Goal: Information Seeking & Learning: Learn about a topic

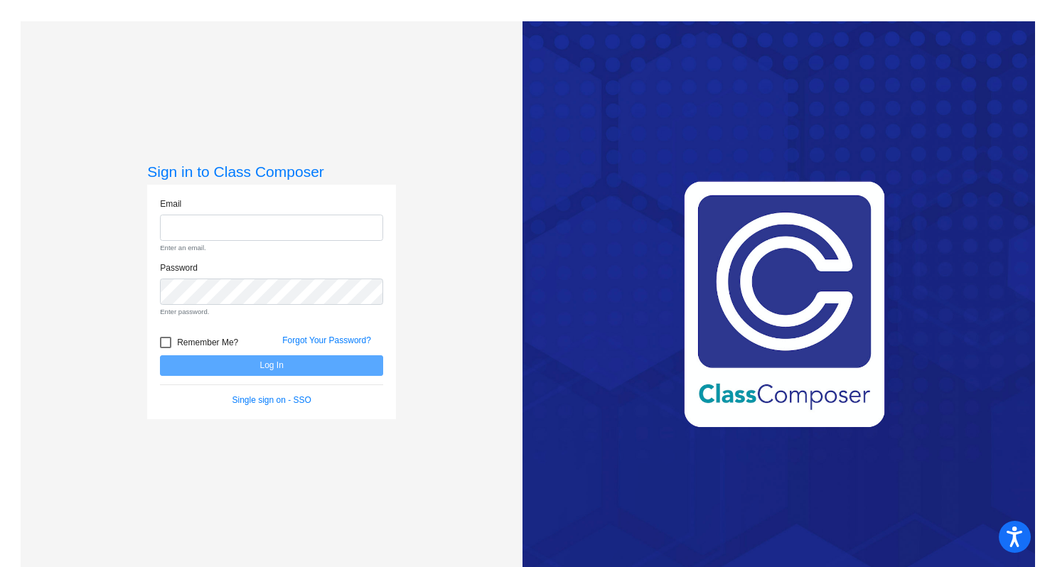
click at [183, 405] on div "Sign in to Class Composer Email Enter an email. Password Enter password. Rememb…" at bounding box center [271, 305] width 249 height 284
click at [245, 223] on input "email" at bounding box center [271, 228] width 223 height 26
type input "[EMAIL_ADDRESS][DOMAIN_NAME]"
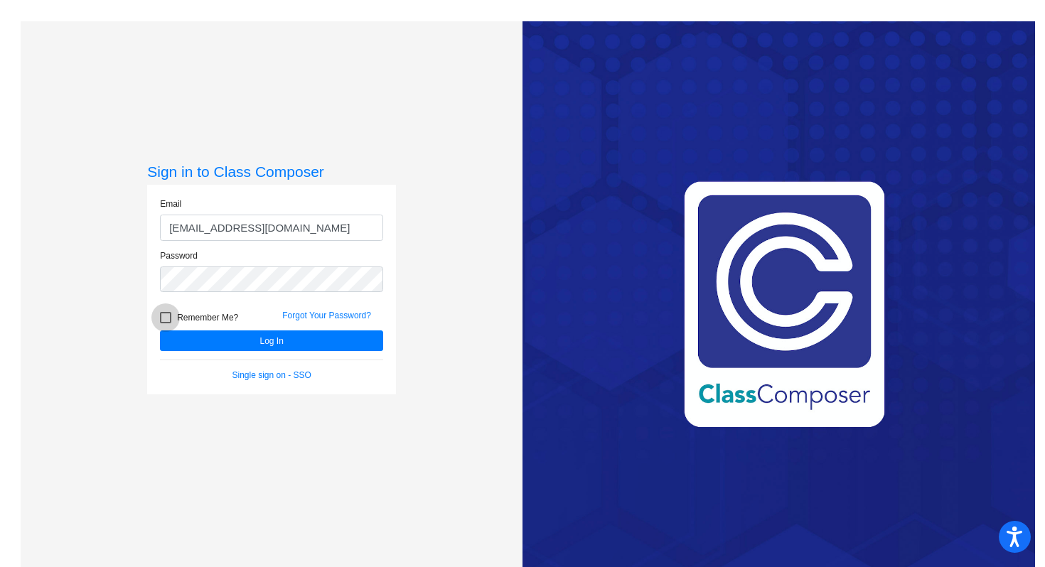
click at [165, 315] on div at bounding box center [165, 317] width 11 height 11
click at [165, 324] on input "Remember Me?" at bounding box center [165, 324] width 1 height 1
checkbox input "true"
click at [235, 337] on button "Log In" at bounding box center [271, 341] width 223 height 21
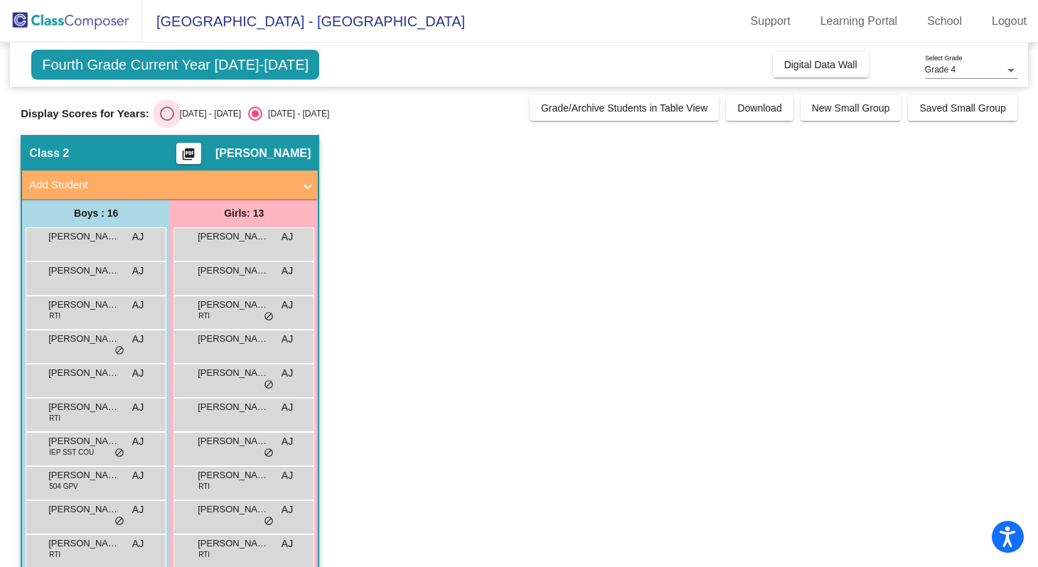
click at [164, 113] on div "Select an option" at bounding box center [167, 114] width 14 height 14
click at [166, 121] on input "[DATE] - [DATE]" at bounding box center [166, 121] width 1 height 1
radio input "true"
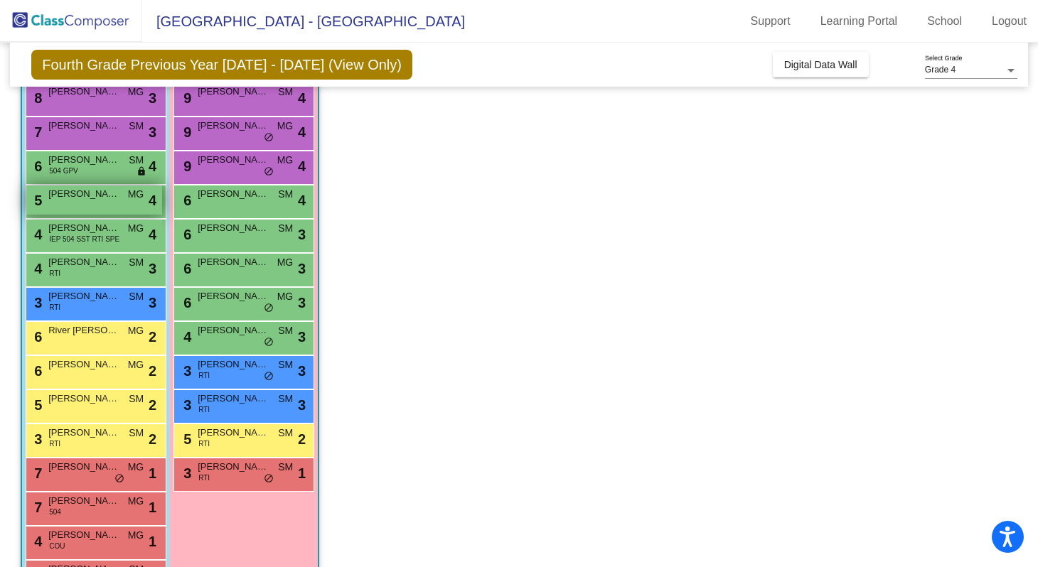
scroll to position [181, 0]
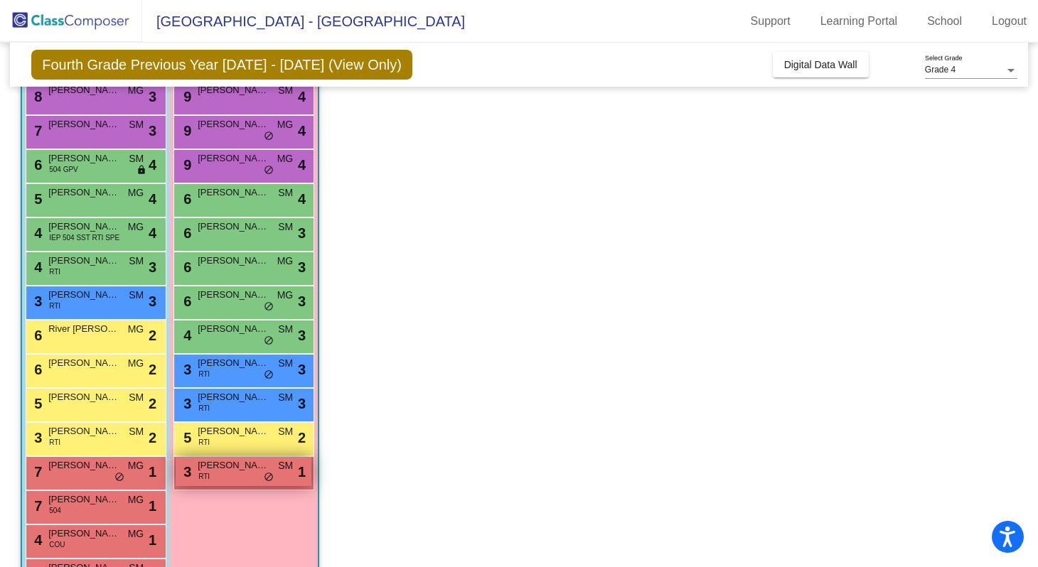
click at [215, 477] on div "3 [PERSON_NAME] RTI SM lock do_not_disturb_alt 1" at bounding box center [244, 471] width 136 height 29
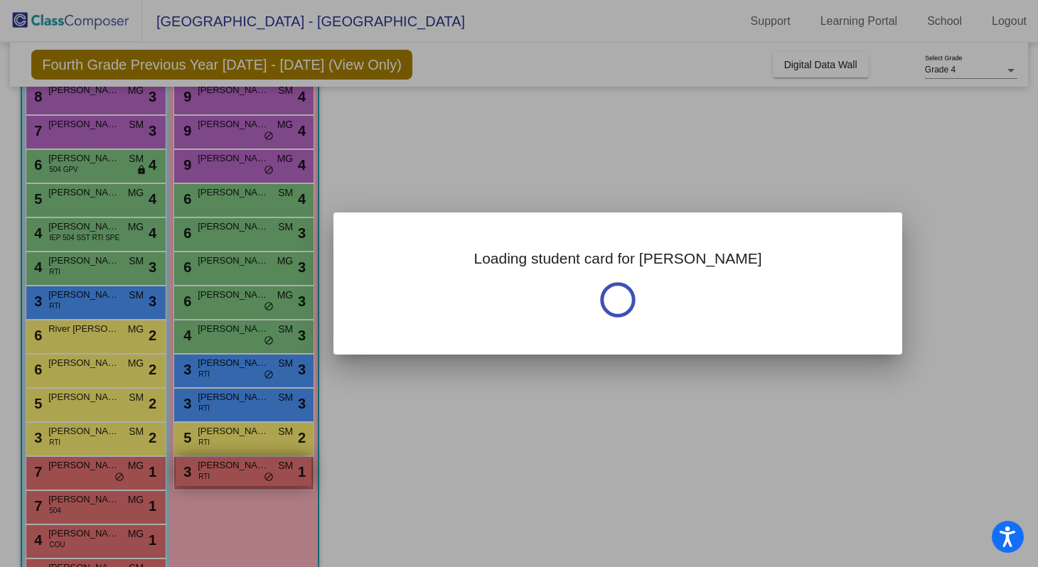
click at [215, 477] on div at bounding box center [519, 283] width 1038 height 567
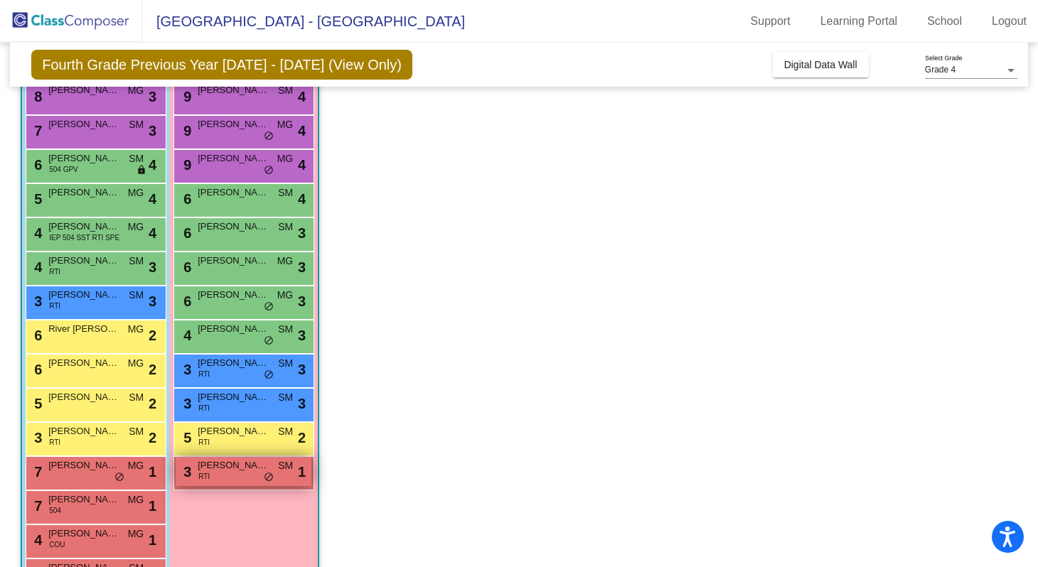
click at [215, 477] on div "3 [PERSON_NAME] RTI SM lock do_not_disturb_alt 1" at bounding box center [244, 471] width 136 height 29
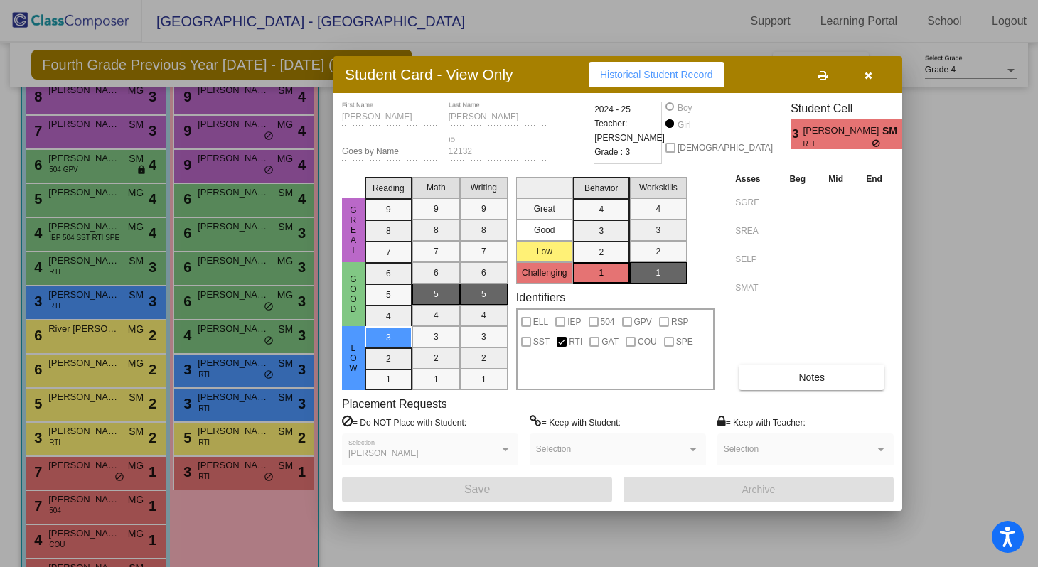
click at [868, 77] on icon "button" at bounding box center [869, 75] width 8 height 10
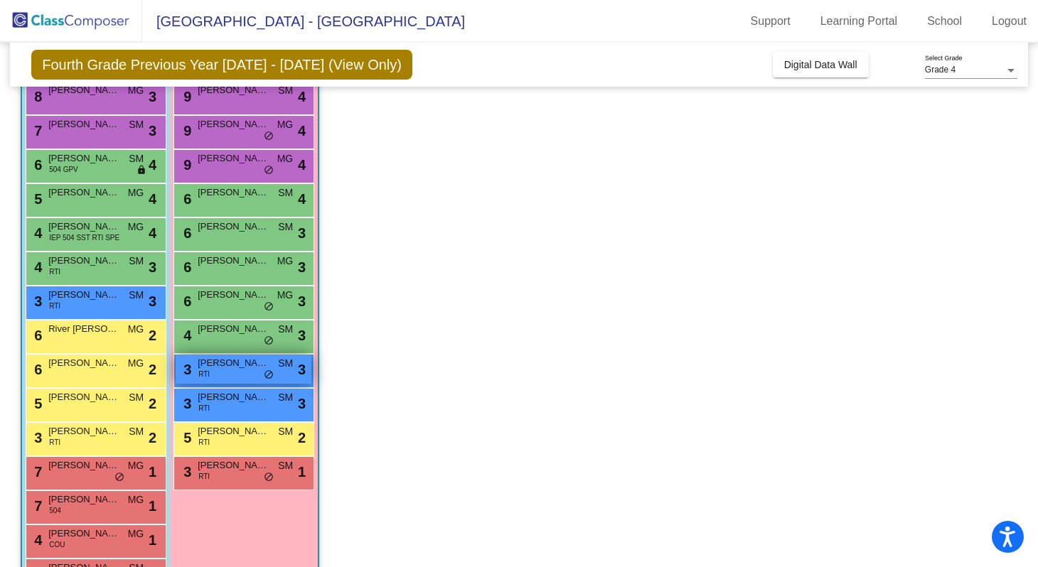
click at [242, 364] on span "[PERSON_NAME]" at bounding box center [233, 363] width 71 height 14
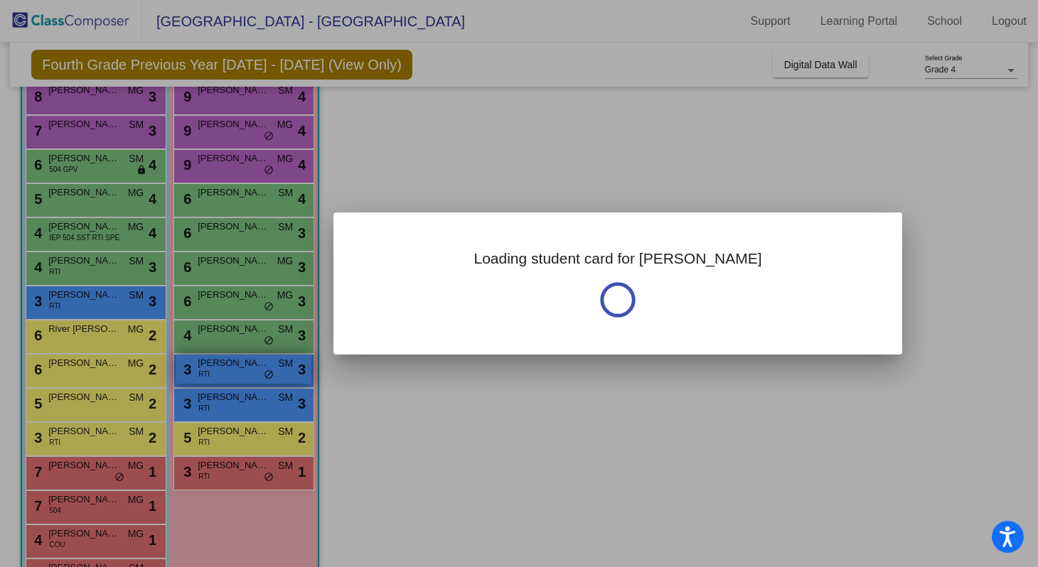
click at [242, 364] on div at bounding box center [519, 283] width 1038 height 567
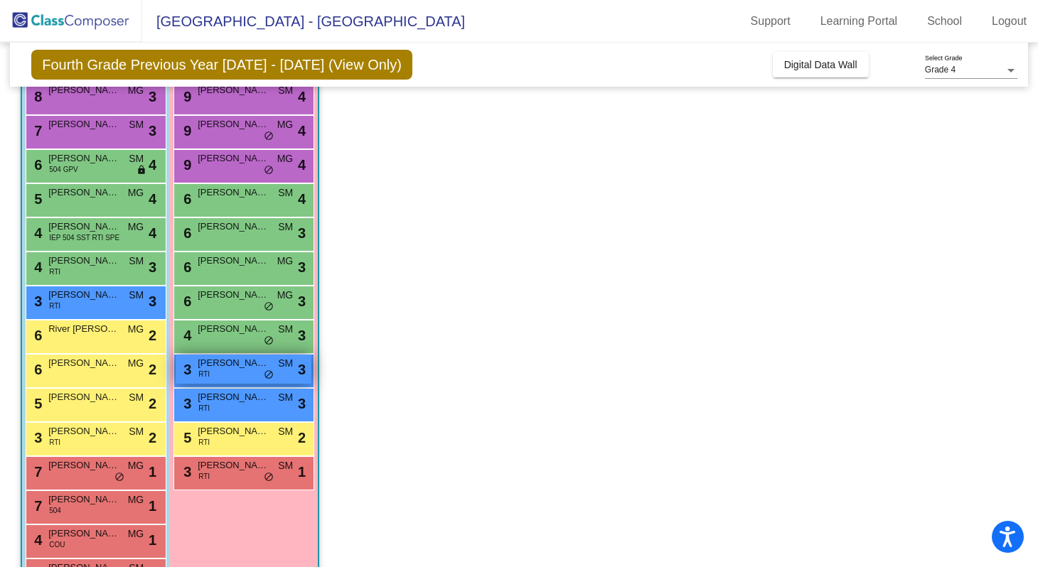
click at [242, 364] on span "[PERSON_NAME]" at bounding box center [233, 363] width 71 height 14
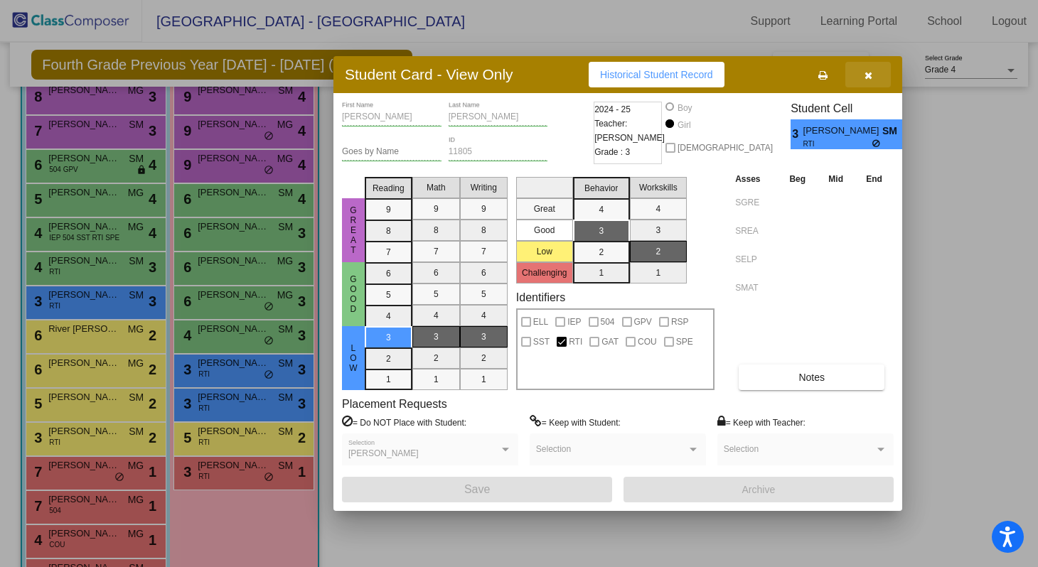
click at [869, 76] on icon "button" at bounding box center [869, 75] width 8 height 10
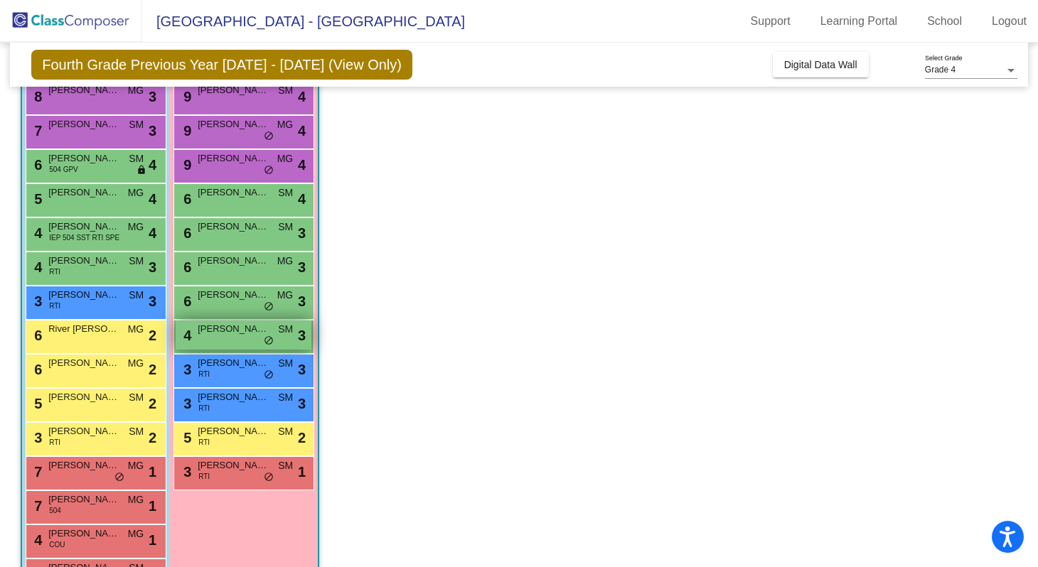
click at [238, 332] on span "[PERSON_NAME]" at bounding box center [233, 329] width 71 height 14
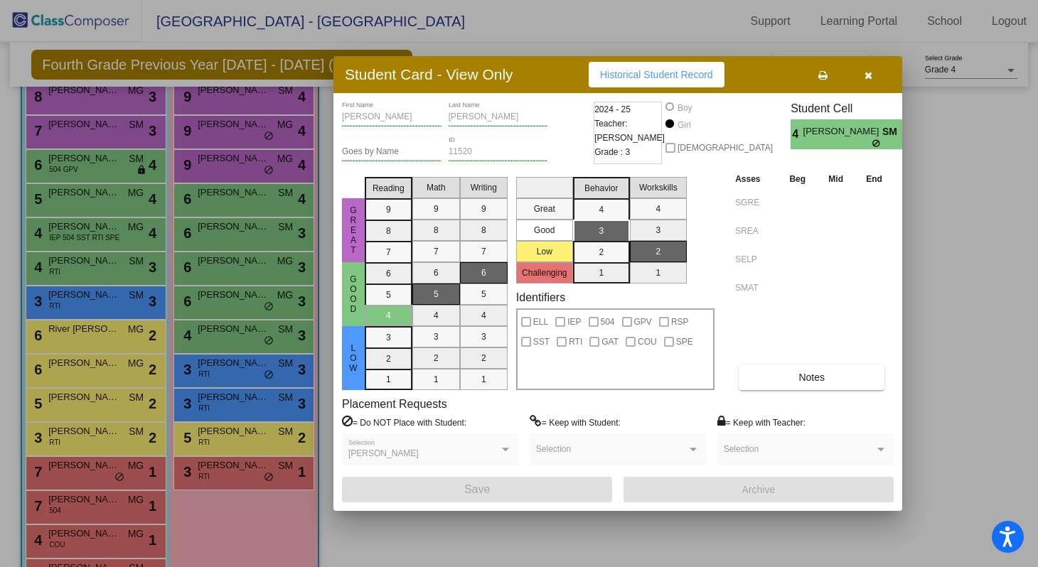
click at [870, 78] on icon "button" at bounding box center [869, 75] width 8 height 10
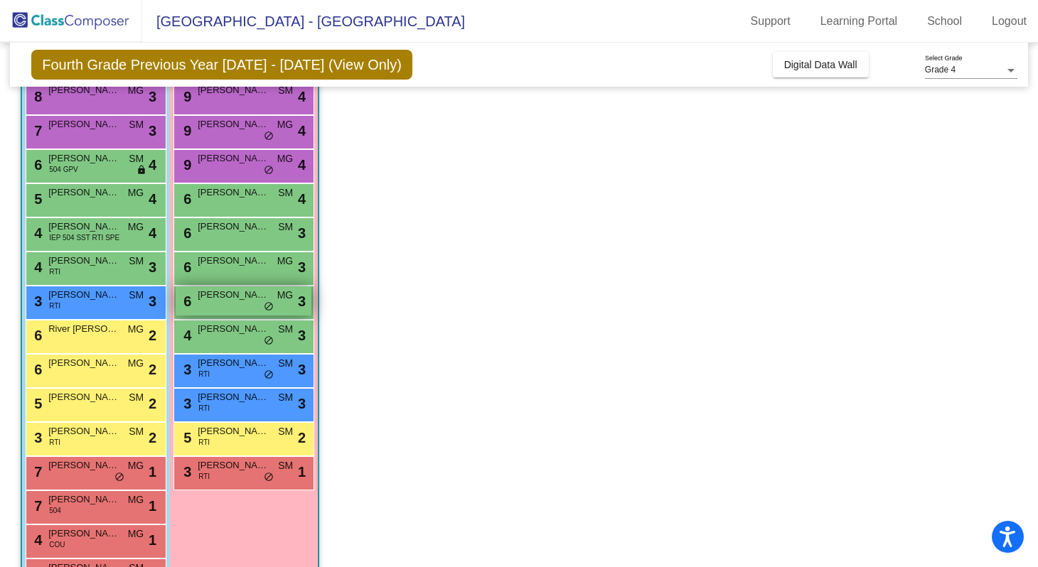
click at [243, 304] on div "6 [PERSON_NAME] MG lock do_not_disturb_alt 3" at bounding box center [244, 301] width 136 height 29
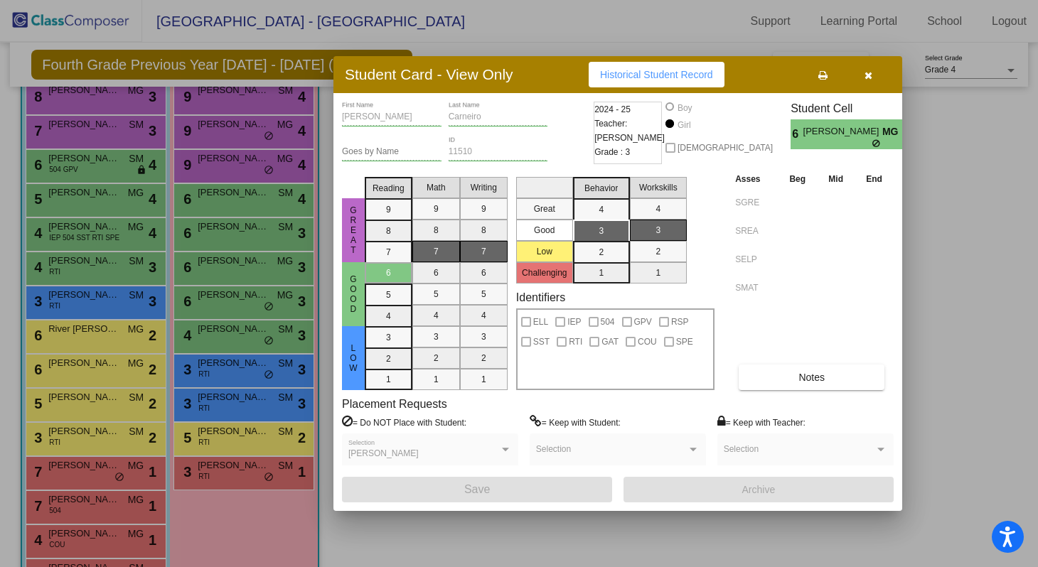
click at [870, 72] on icon "button" at bounding box center [869, 75] width 8 height 10
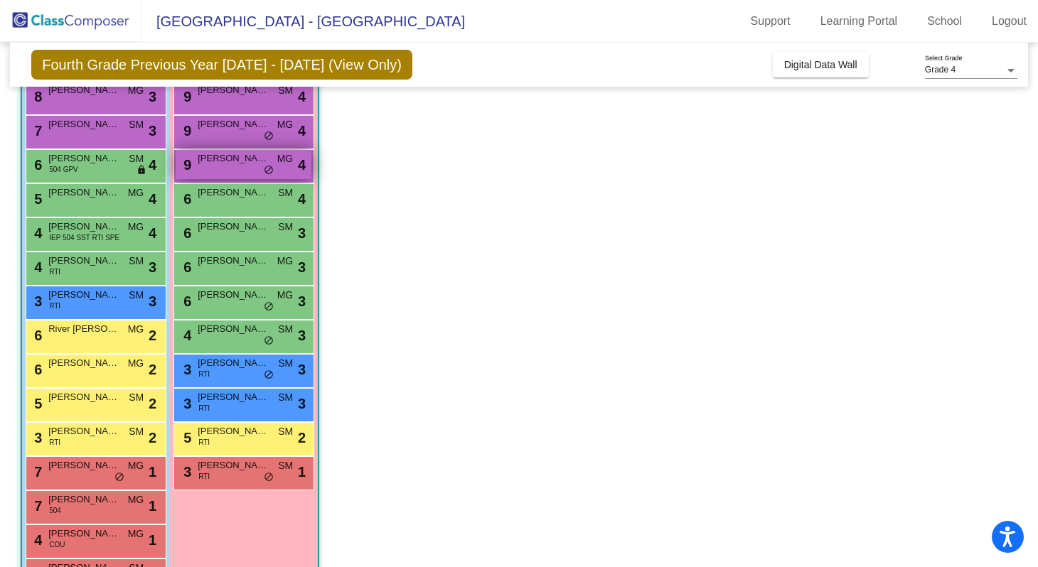
click at [240, 164] on span "[PERSON_NAME]" at bounding box center [233, 158] width 71 height 14
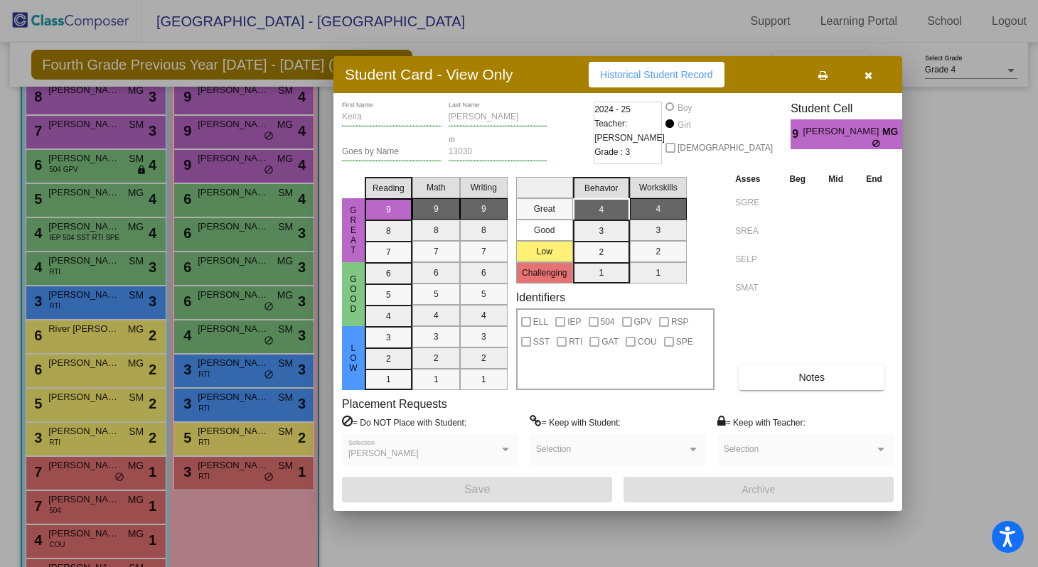
click at [870, 75] on icon "button" at bounding box center [869, 75] width 8 height 10
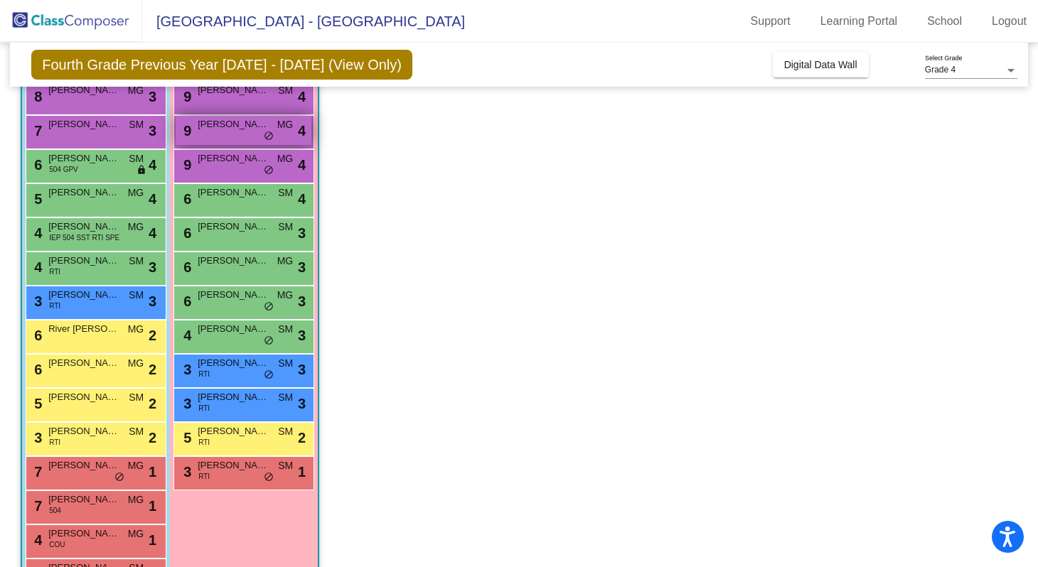
click at [245, 134] on div "9 [PERSON_NAME] MG lock do_not_disturb_alt 4" at bounding box center [244, 130] width 136 height 29
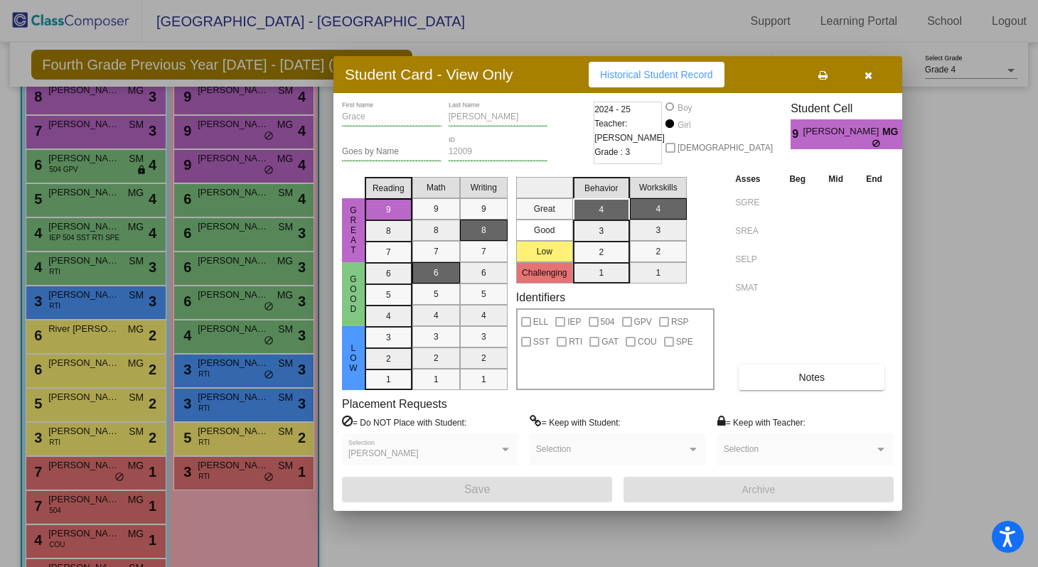
click at [872, 74] on icon "button" at bounding box center [869, 75] width 8 height 10
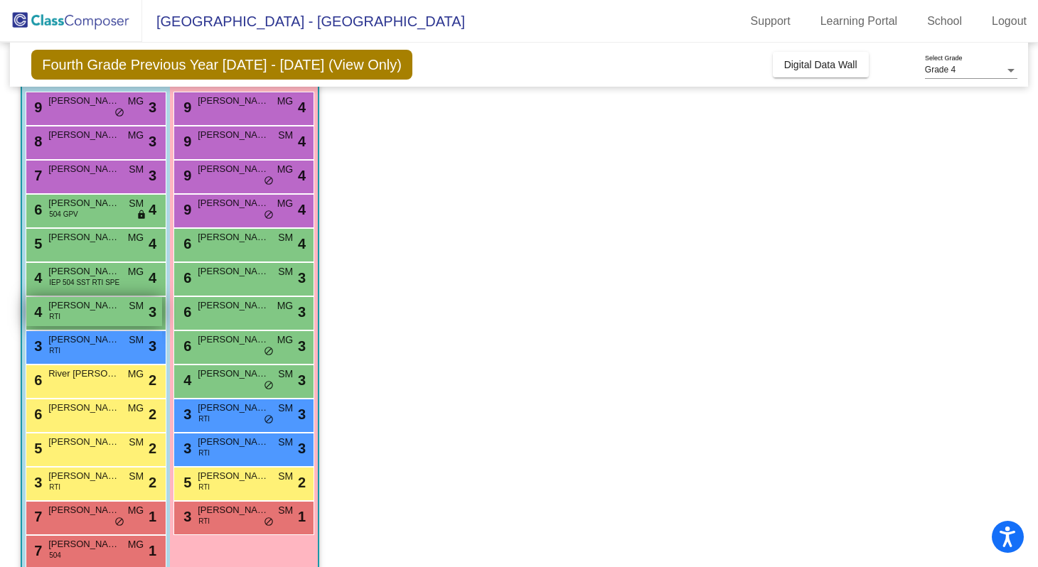
scroll to position [137, 0]
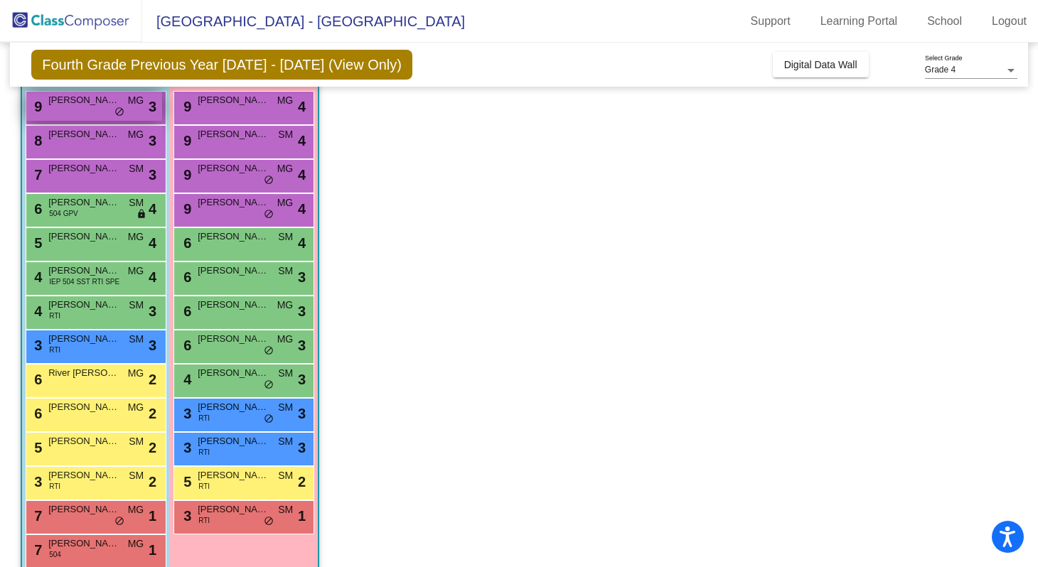
click at [90, 105] on span "[PERSON_NAME]" at bounding box center [83, 100] width 71 height 14
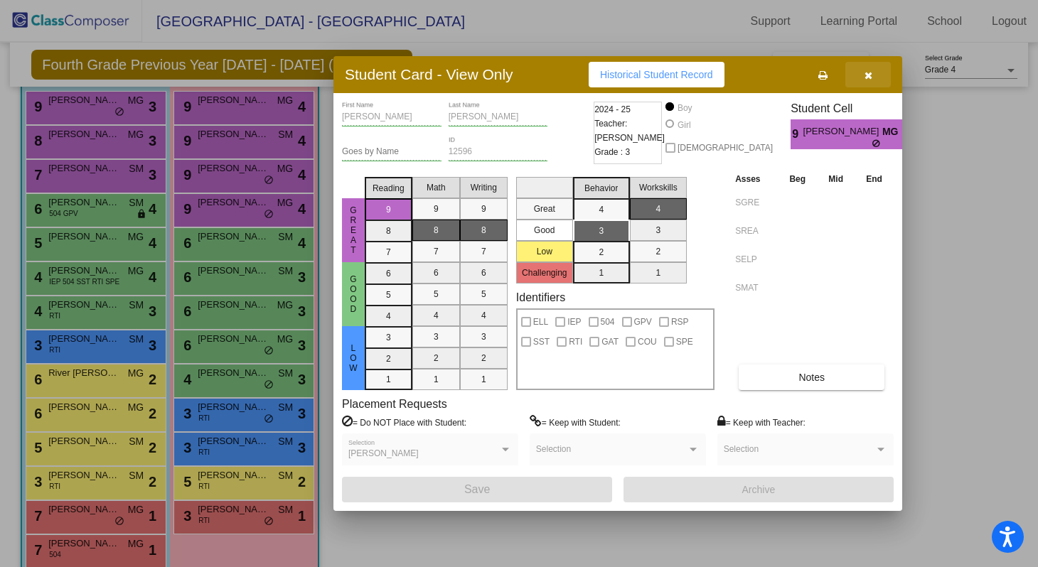
click at [869, 75] on icon "button" at bounding box center [869, 75] width 8 height 10
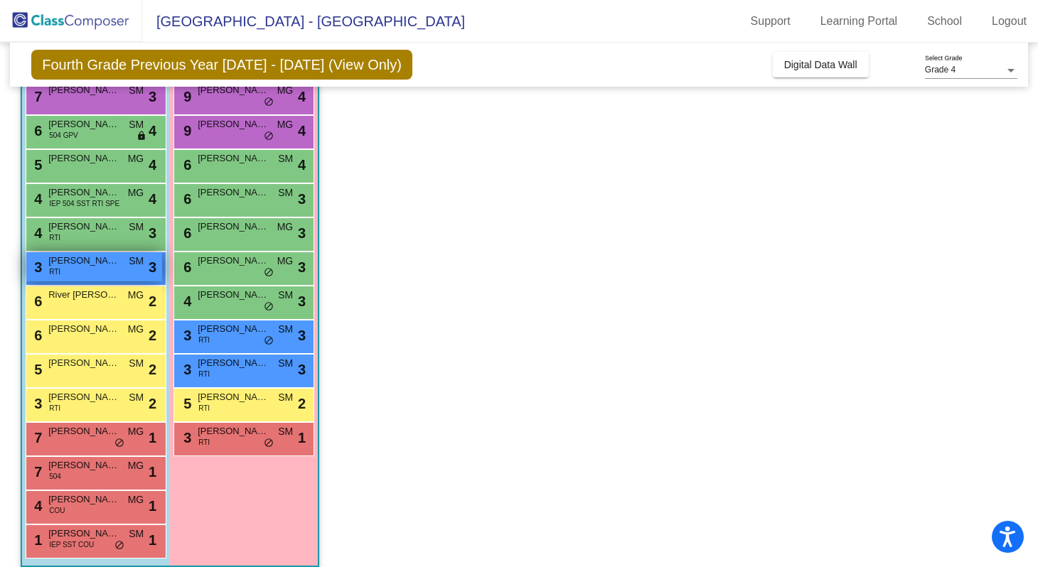
scroll to position [229, 0]
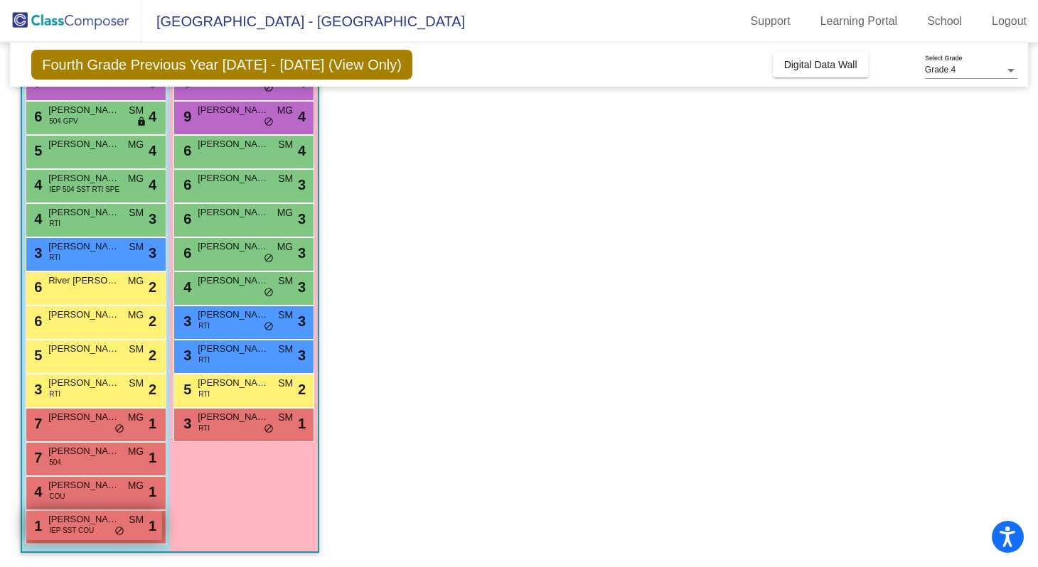
click at [76, 530] on span "IEP SST COU" at bounding box center [71, 530] width 45 height 11
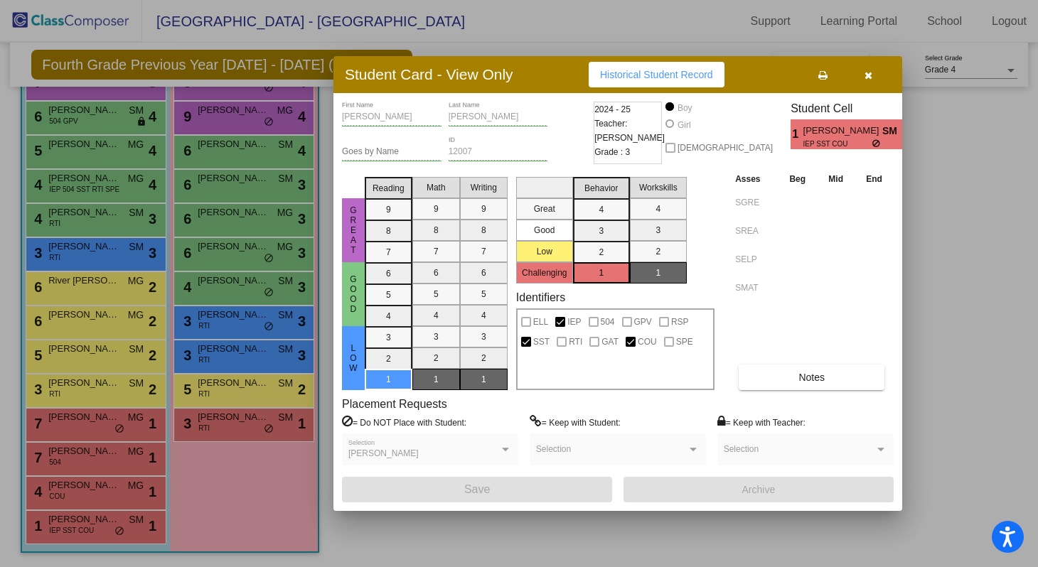
click at [870, 80] on icon "button" at bounding box center [869, 75] width 8 height 10
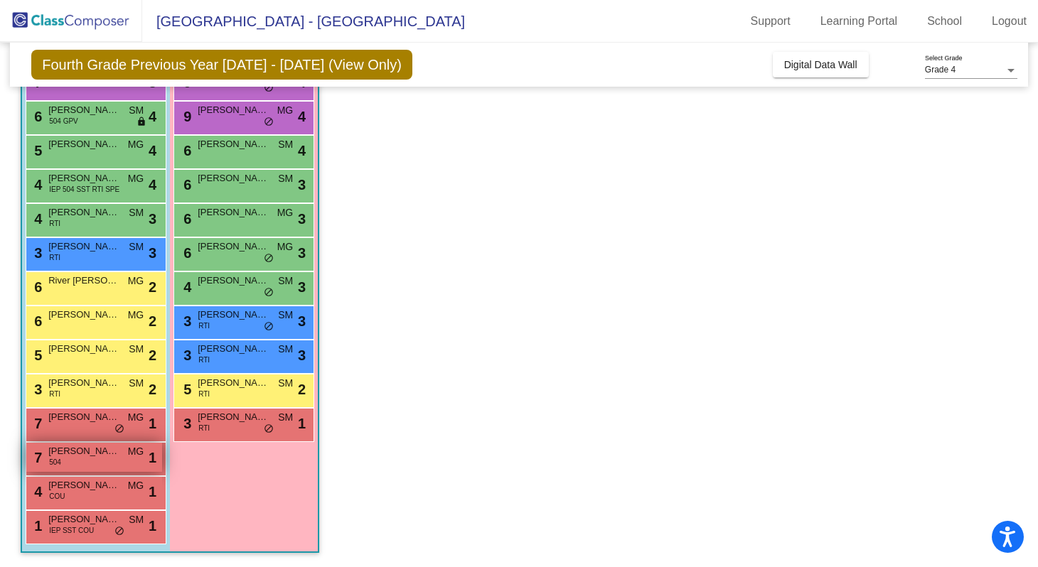
click at [95, 455] on span "[PERSON_NAME]" at bounding box center [83, 451] width 71 height 14
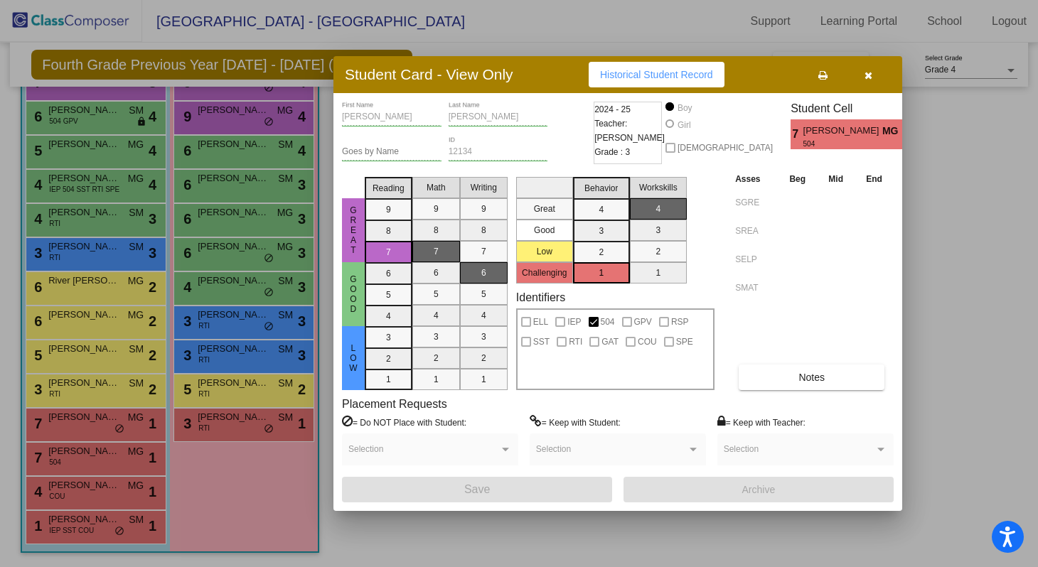
click at [872, 74] on icon "button" at bounding box center [869, 75] width 8 height 10
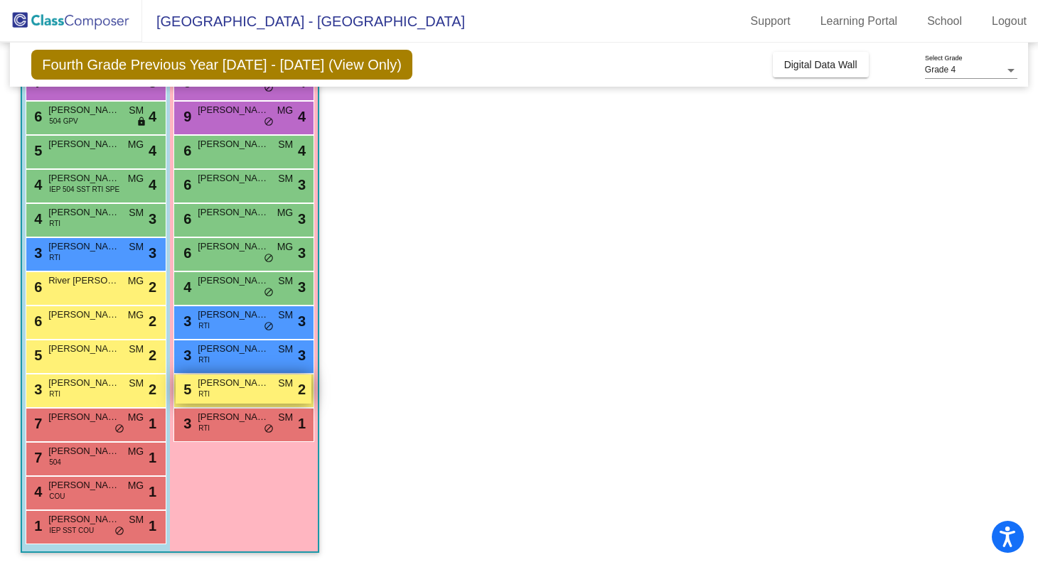
click at [220, 386] on span "[PERSON_NAME]" at bounding box center [233, 383] width 71 height 14
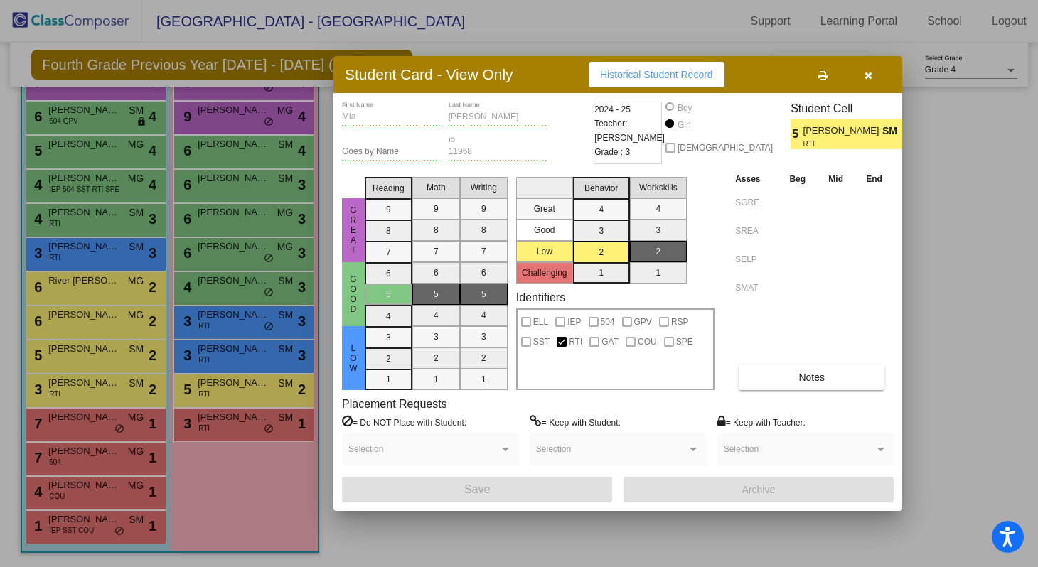
click at [870, 72] on icon "button" at bounding box center [869, 75] width 8 height 10
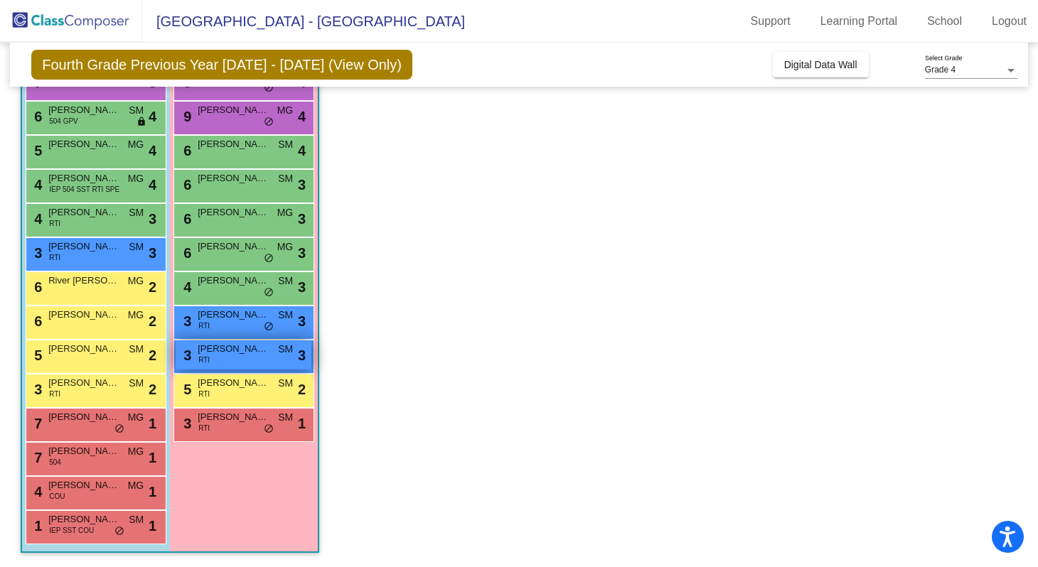
click at [234, 365] on div "3 [PERSON_NAME] RTI SM lock do_not_disturb_alt 3" at bounding box center [244, 355] width 136 height 29
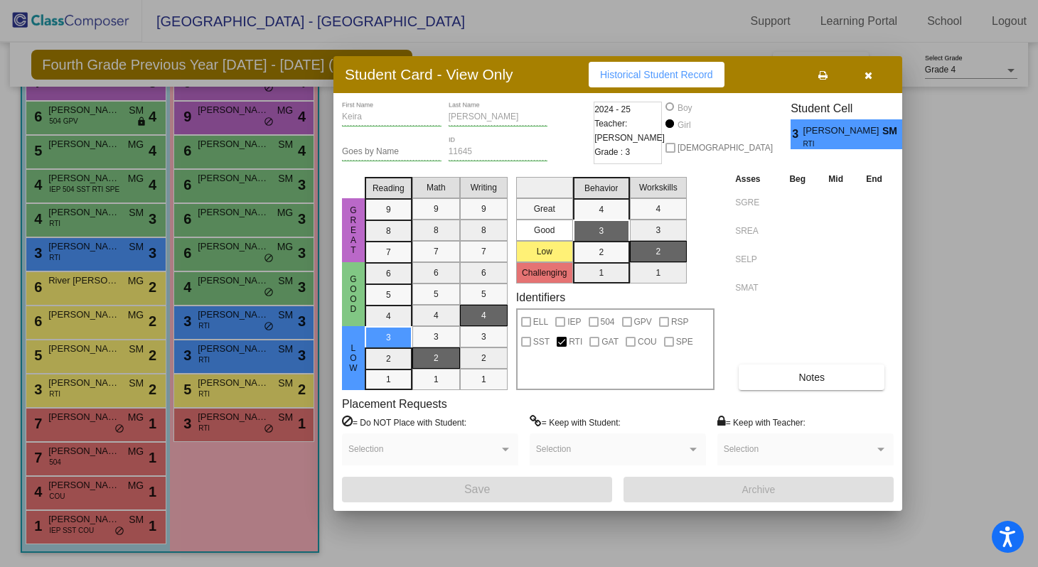
click at [869, 69] on span "button" at bounding box center [869, 74] width 8 height 11
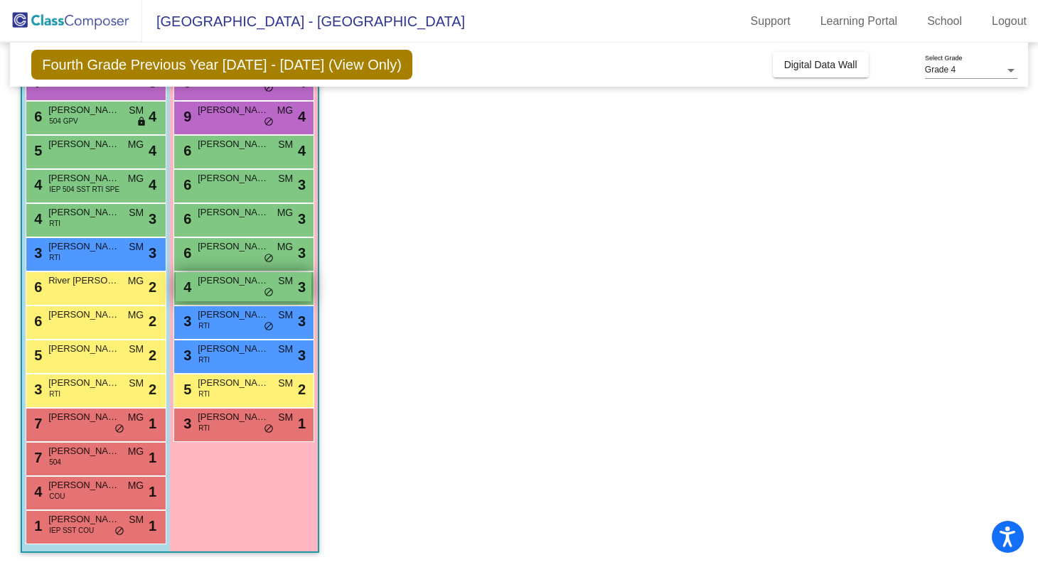
click at [231, 283] on span "[PERSON_NAME]" at bounding box center [233, 281] width 71 height 14
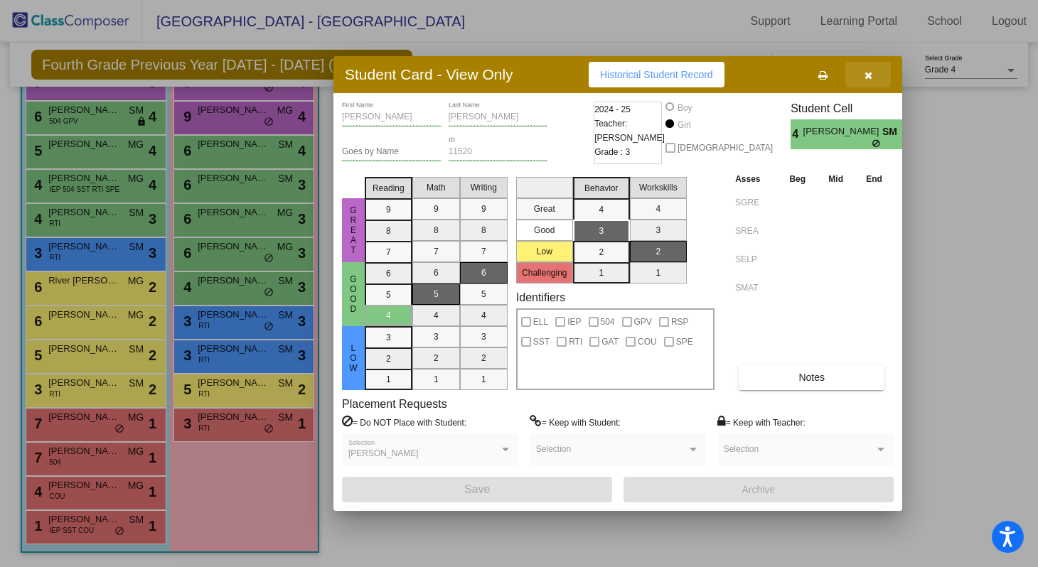
click at [870, 73] on icon "button" at bounding box center [869, 75] width 8 height 10
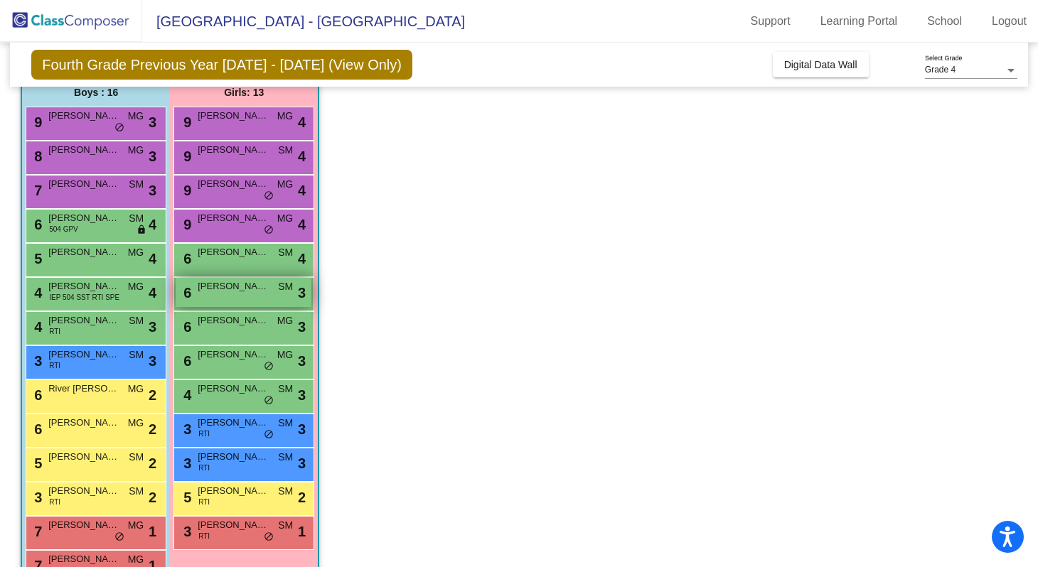
scroll to position [112, 0]
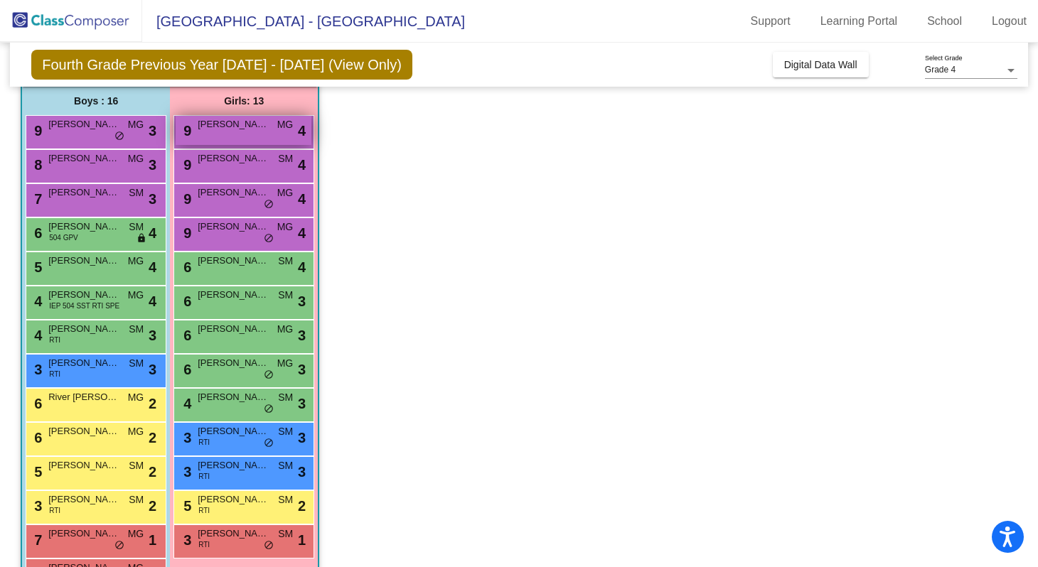
click at [231, 136] on div "9 [PERSON_NAME] MG lock do_not_disturb_alt 4" at bounding box center [244, 130] width 136 height 29
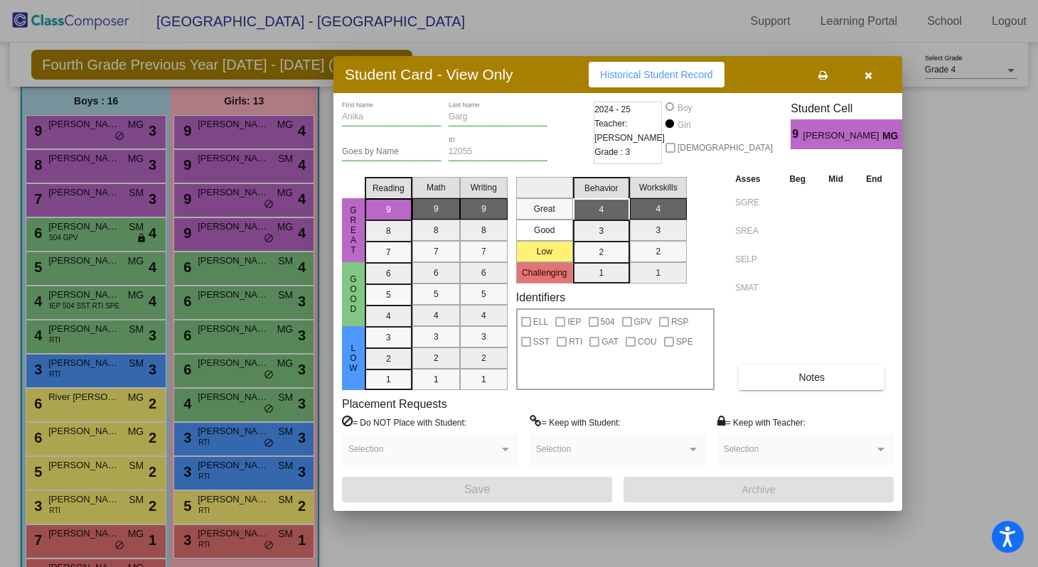
click at [872, 75] on button "button" at bounding box center [868, 75] width 46 height 26
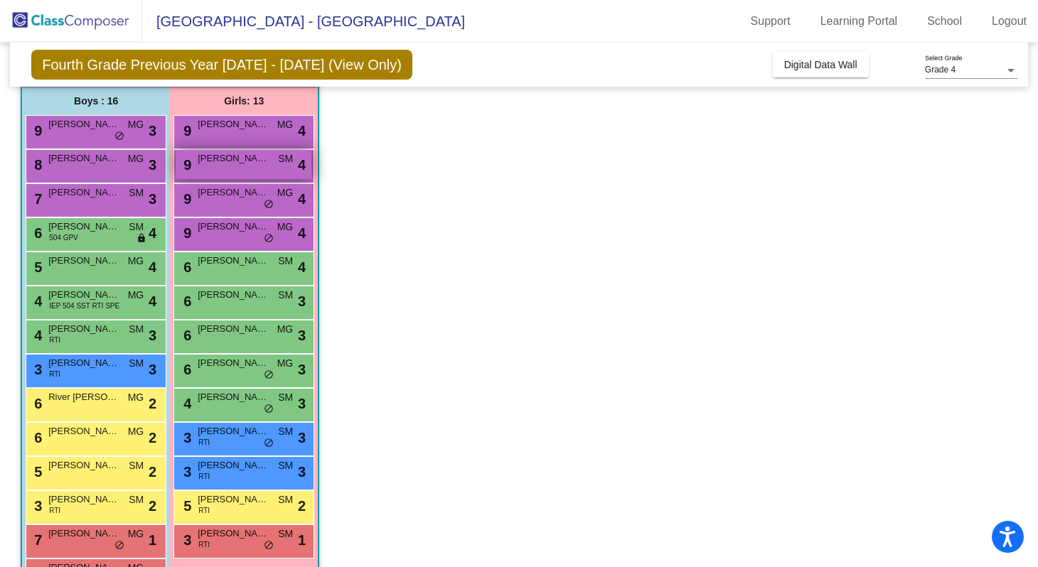
click at [242, 169] on div "9 [PERSON_NAME] SM lock do_not_disturb_alt 4" at bounding box center [244, 164] width 136 height 29
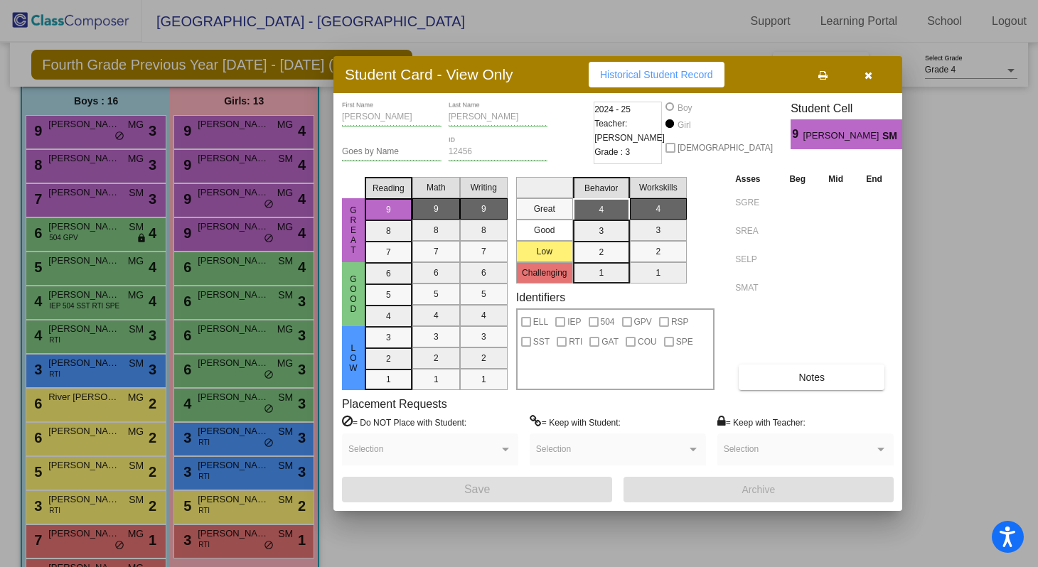
click at [876, 75] on button "button" at bounding box center [868, 75] width 46 height 26
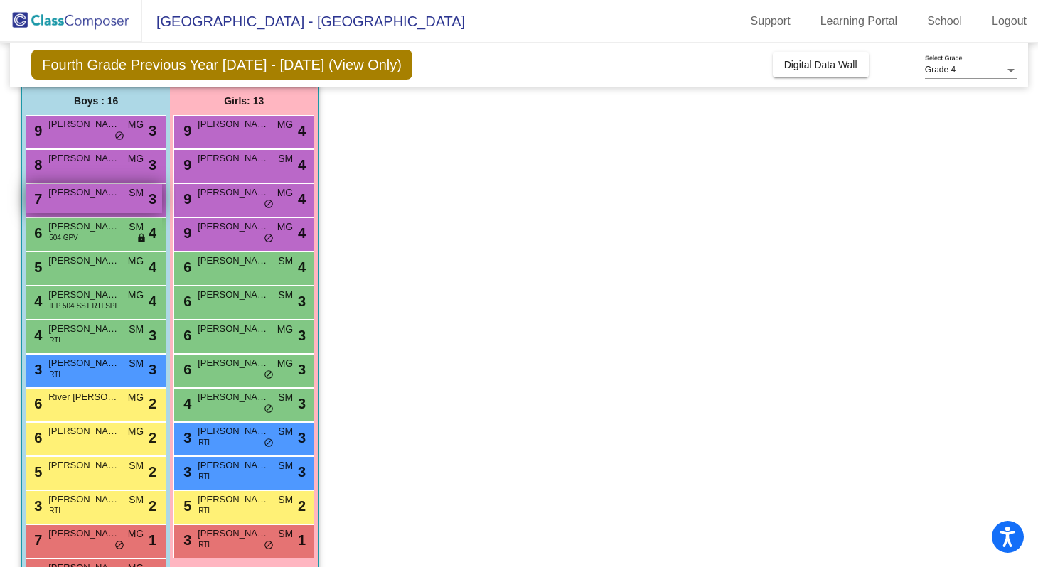
click at [93, 198] on span "[PERSON_NAME]" at bounding box center [83, 193] width 71 height 14
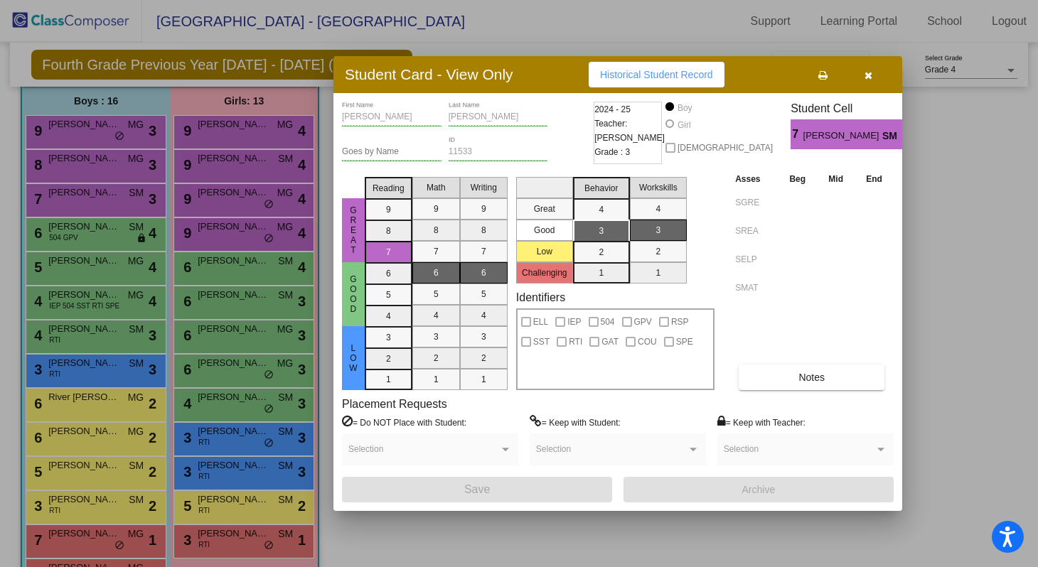
click at [874, 73] on button "button" at bounding box center [868, 75] width 46 height 26
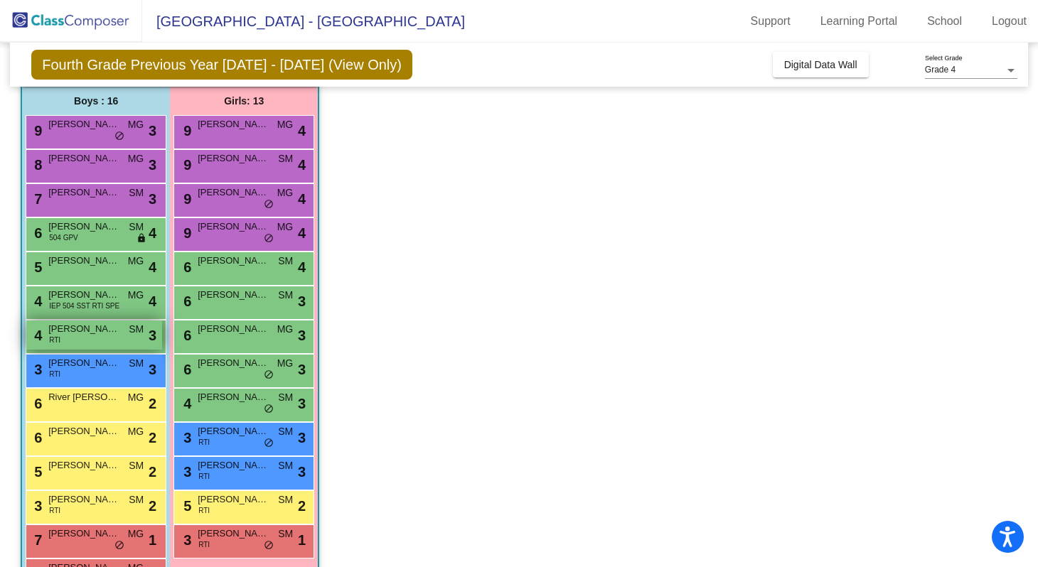
click at [95, 339] on div "4 [PERSON_NAME] RTI SM lock do_not_disturb_alt 3" at bounding box center [94, 335] width 136 height 29
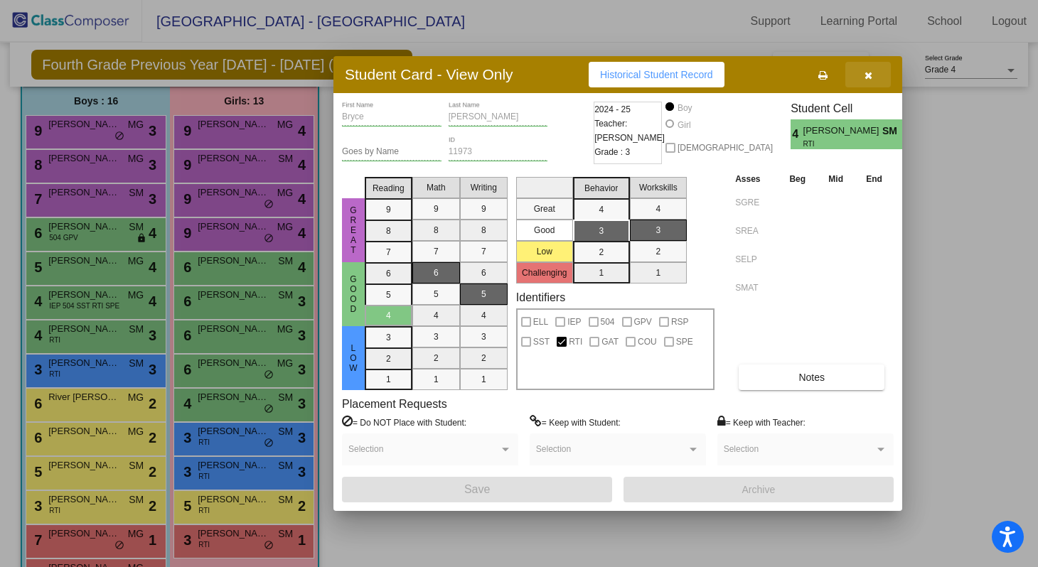
click at [871, 70] on icon "button" at bounding box center [869, 75] width 8 height 10
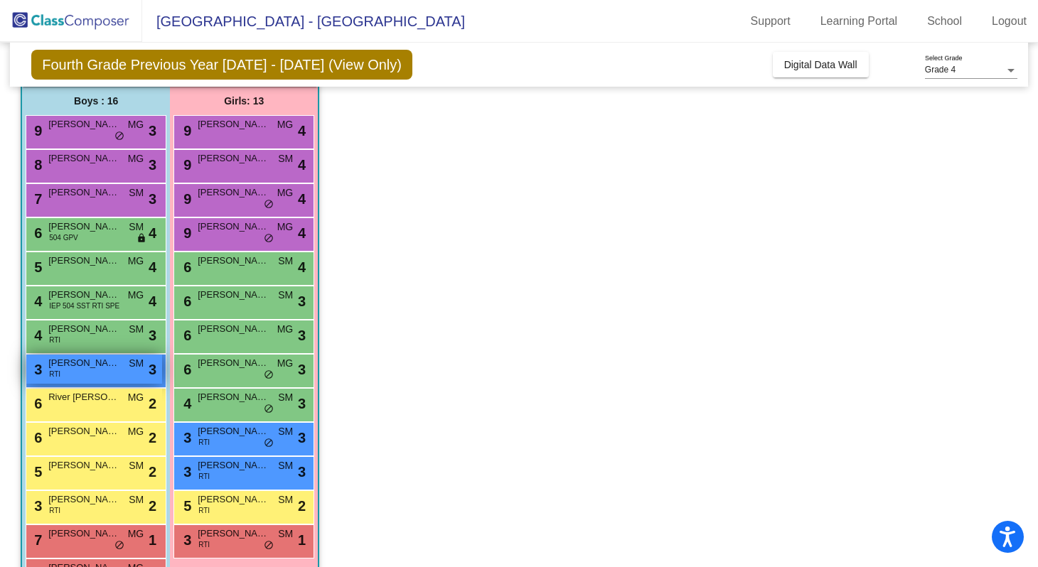
click at [96, 371] on div "3 [PERSON_NAME] RTI SM lock do_not_disturb_alt 3" at bounding box center [94, 369] width 136 height 29
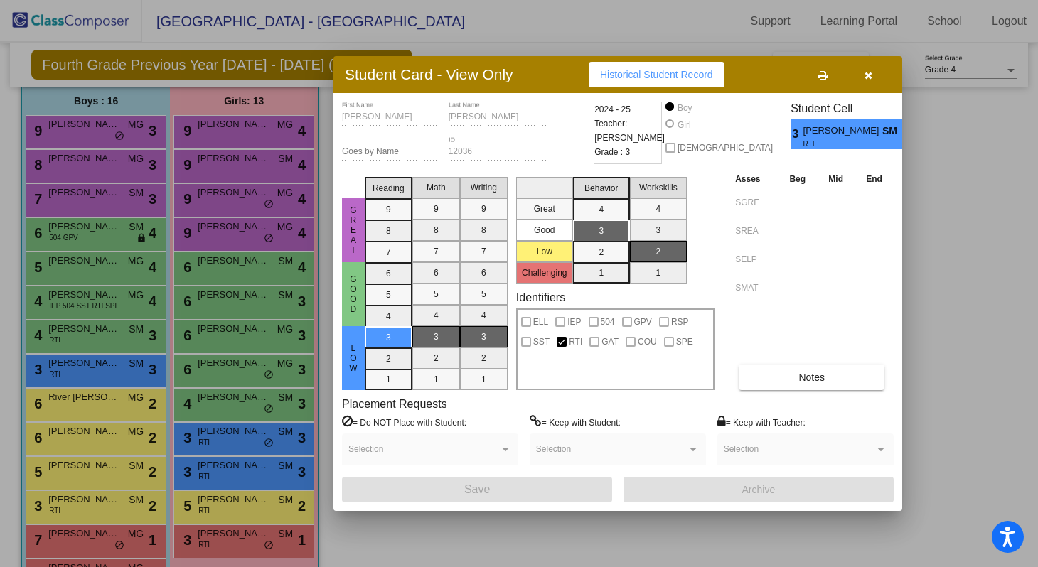
click at [873, 71] on button "button" at bounding box center [868, 75] width 46 height 26
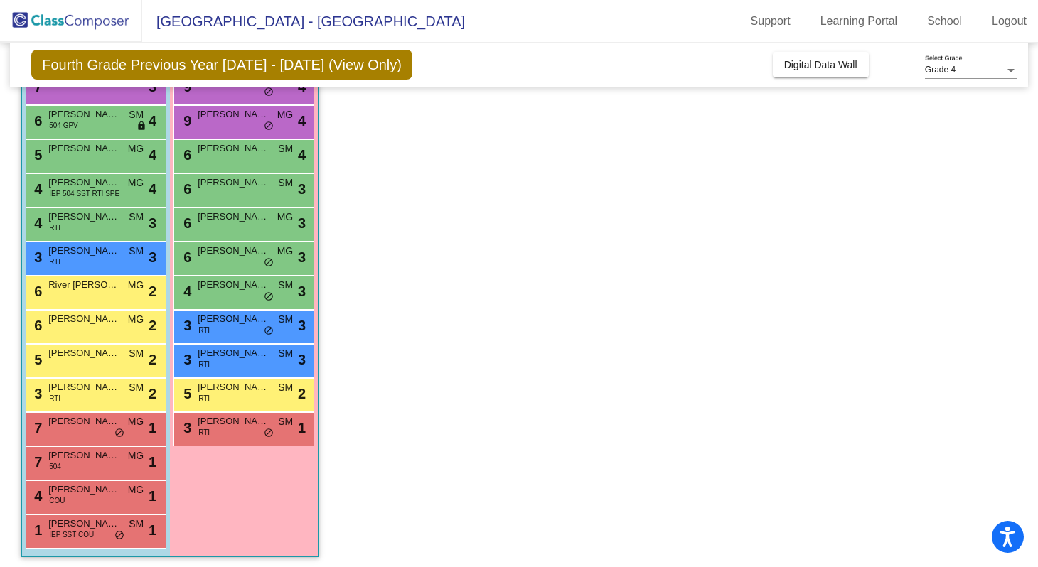
scroll to position [228, 0]
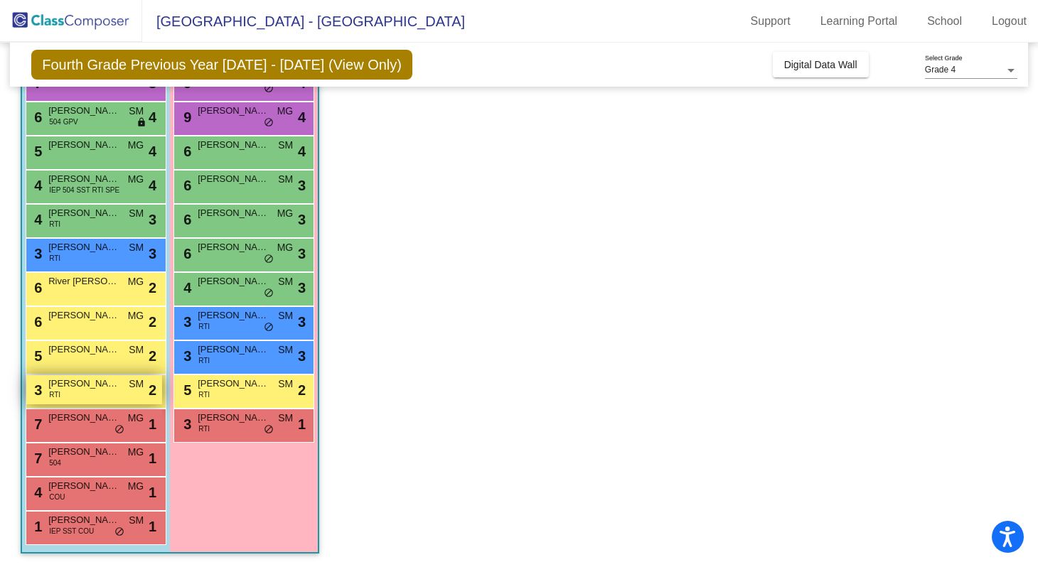
click at [100, 386] on span "[PERSON_NAME]" at bounding box center [83, 384] width 71 height 14
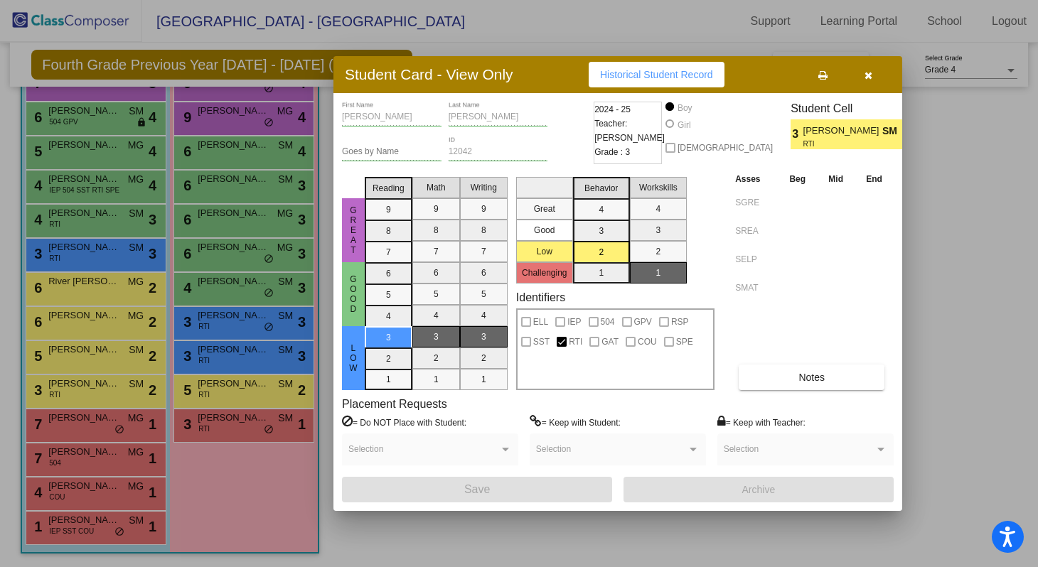
click at [868, 73] on icon "button" at bounding box center [869, 75] width 8 height 10
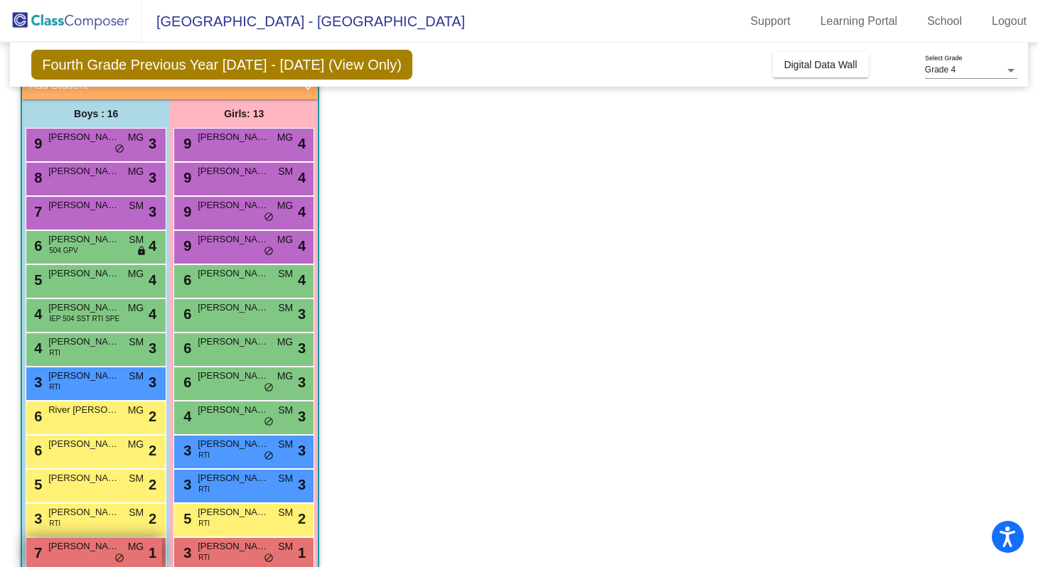
scroll to position [0, 0]
